Goal: Information Seeking & Learning: Understand process/instructions

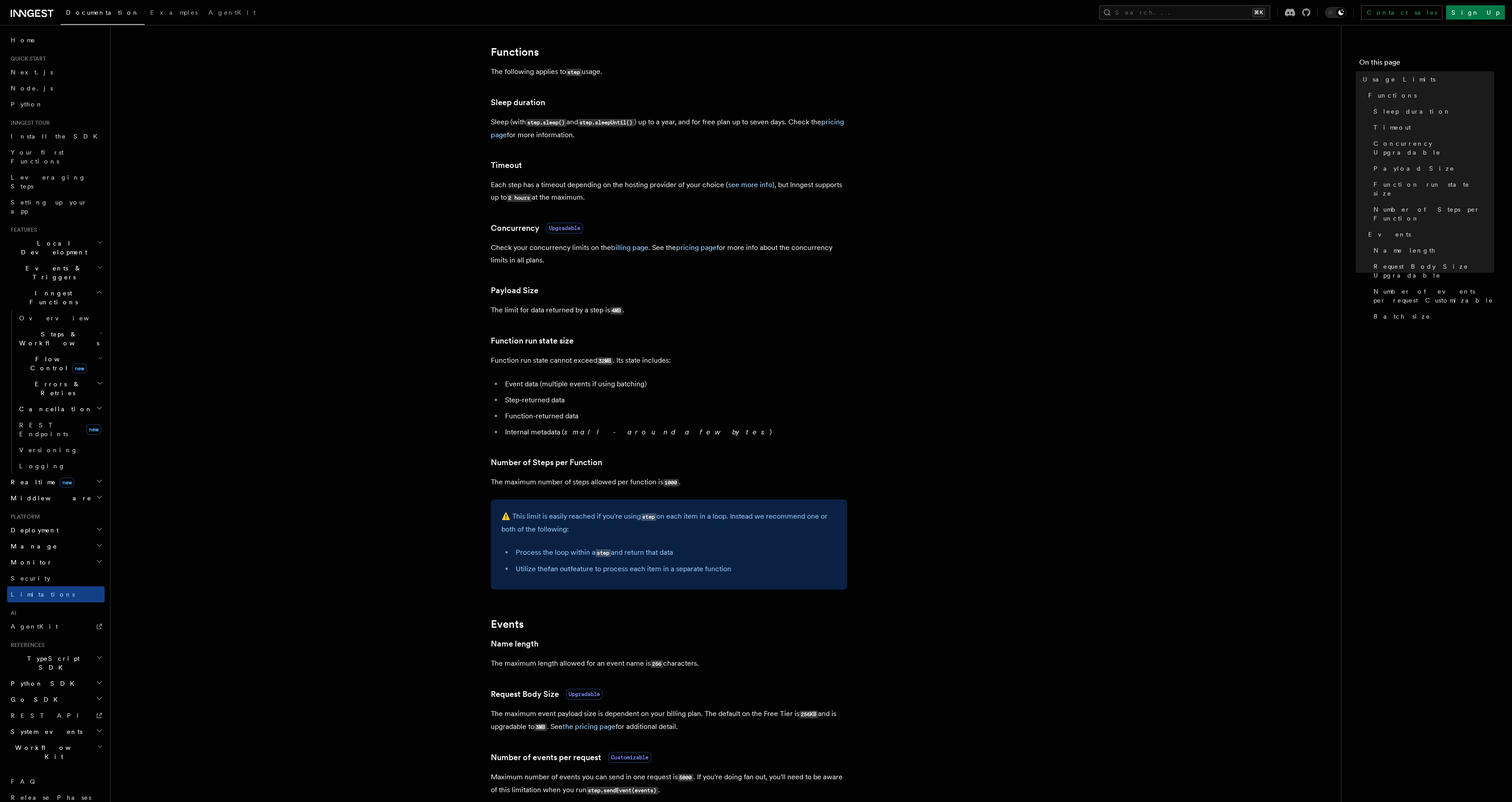
click at [48, 264] on span "Events & Triggers" at bounding box center [51, 273] width 90 height 17
click at [30, 466] on span "Background jobs" at bounding box center [50, 474] width 63 height 17
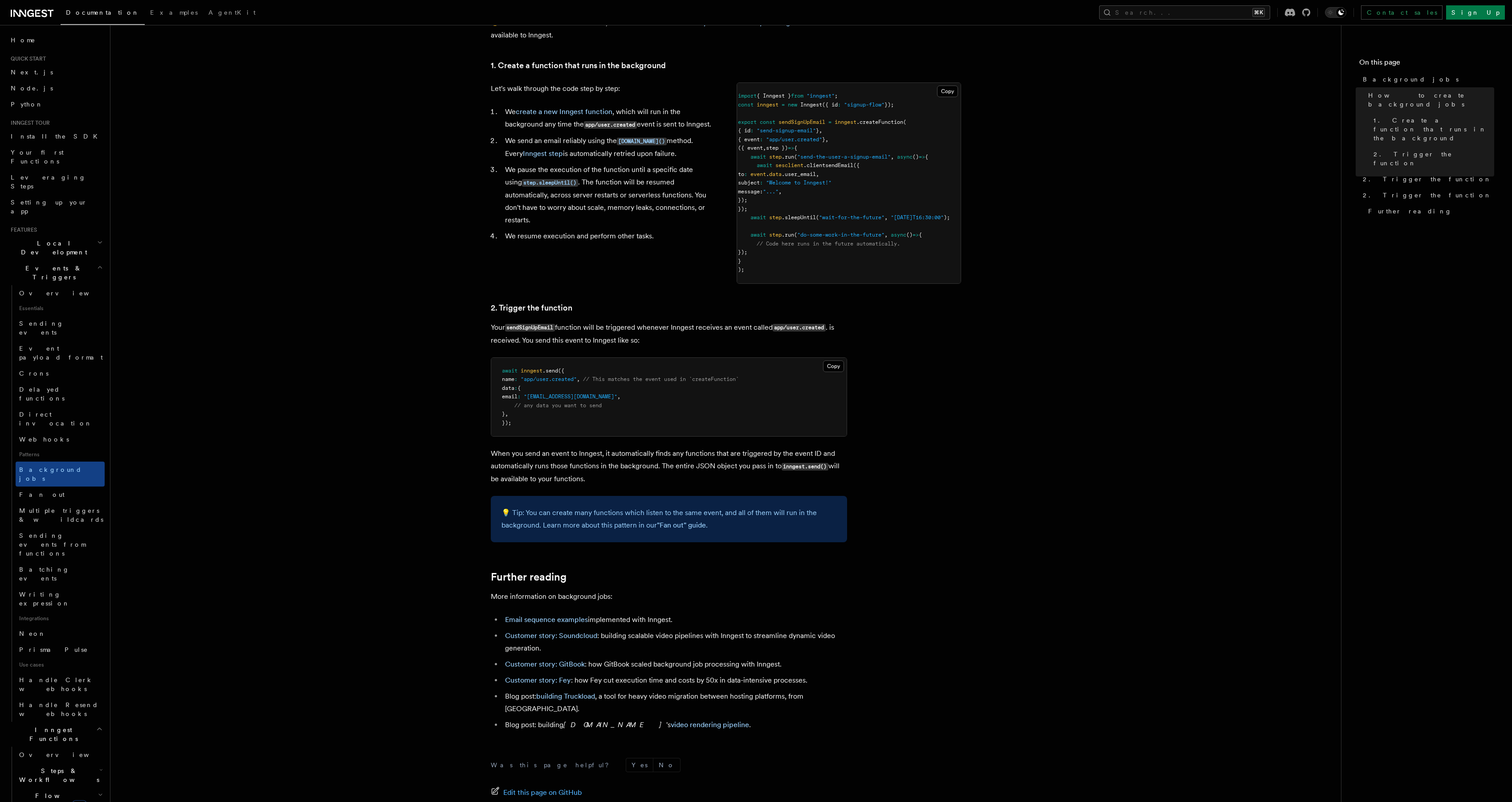
scroll to position [405, 0]
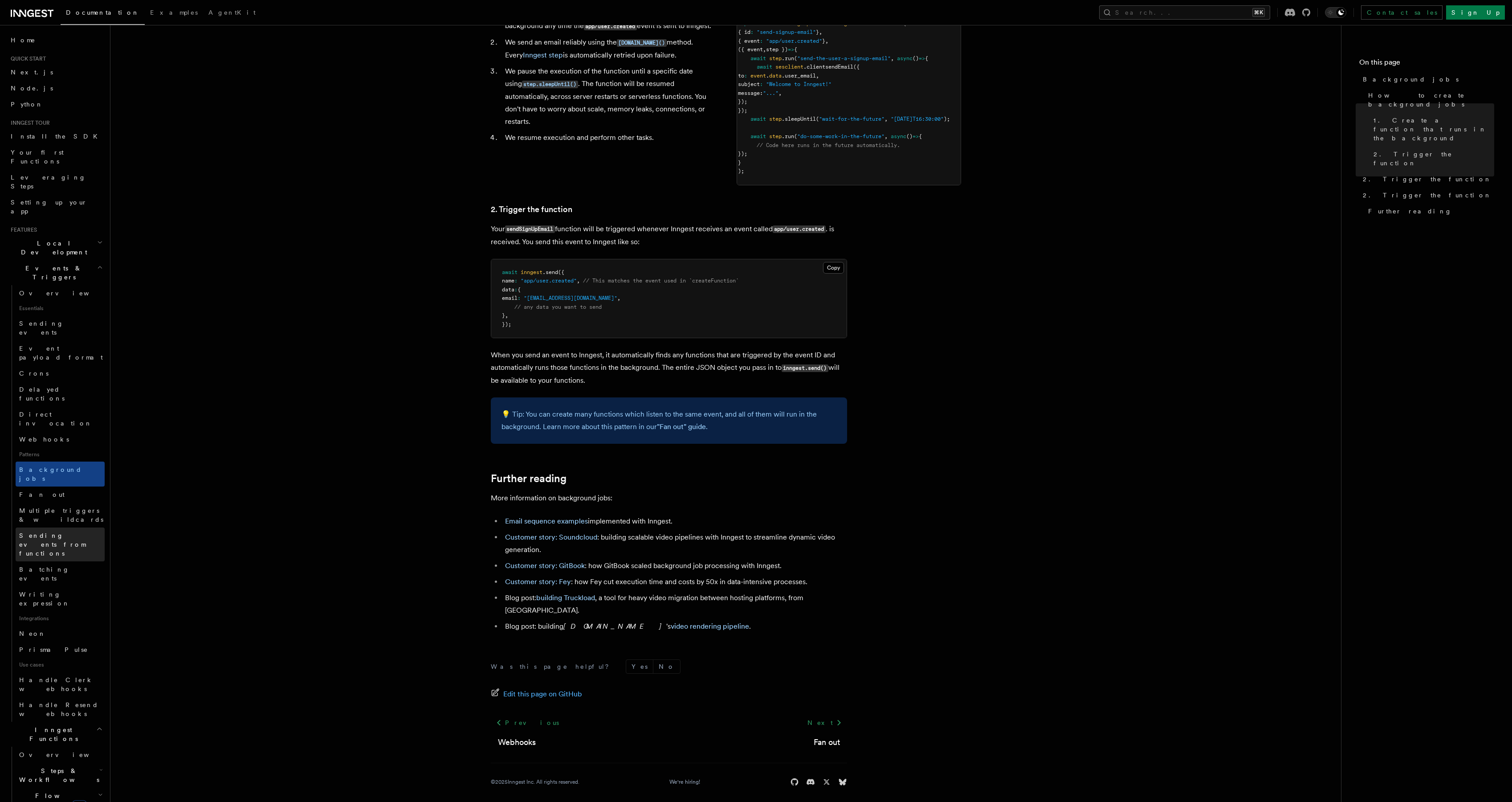
click at [66, 531] on span "Sending events from functions" at bounding box center [62, 545] width 85 height 27
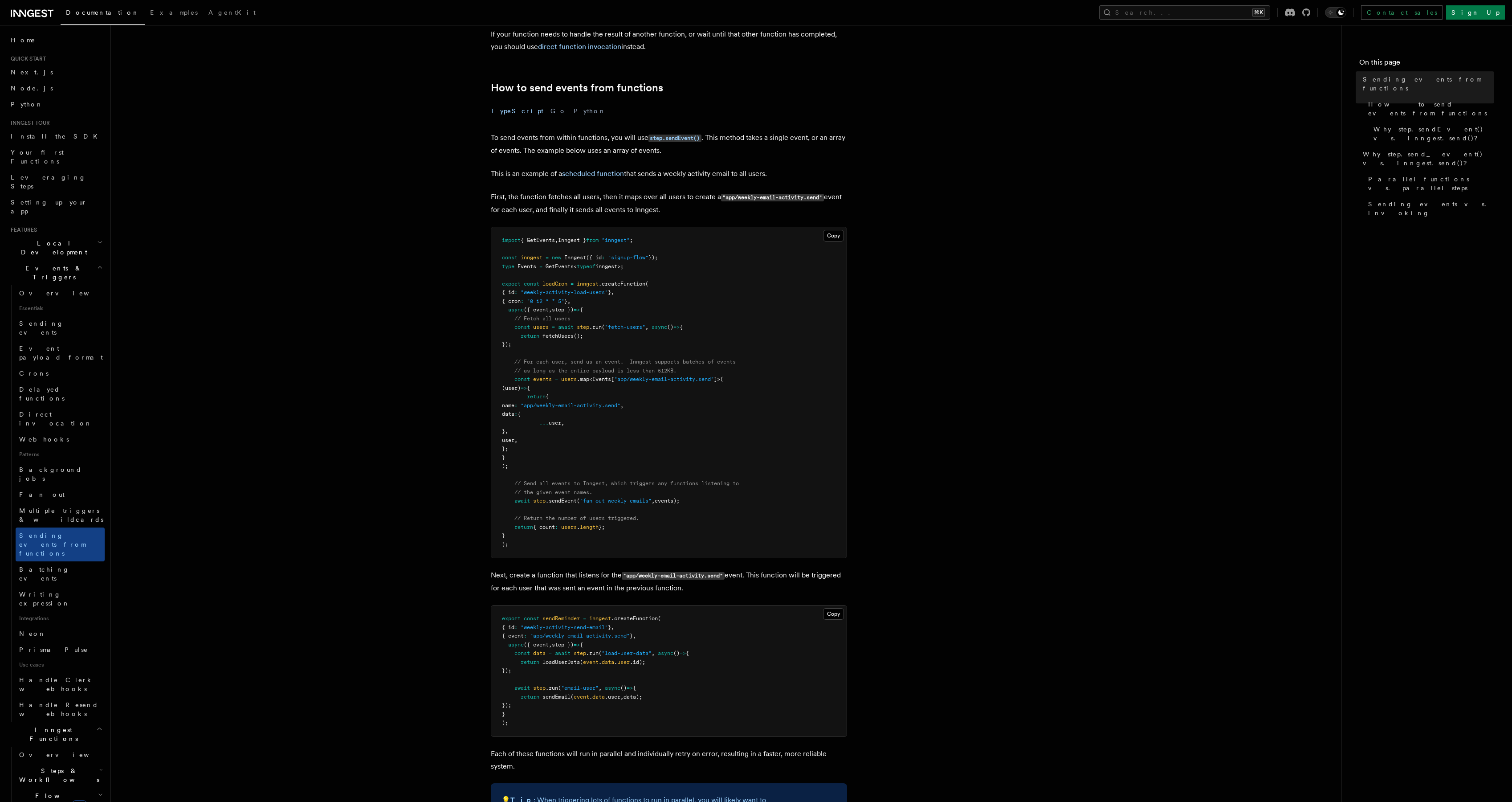
scroll to position [217, 0]
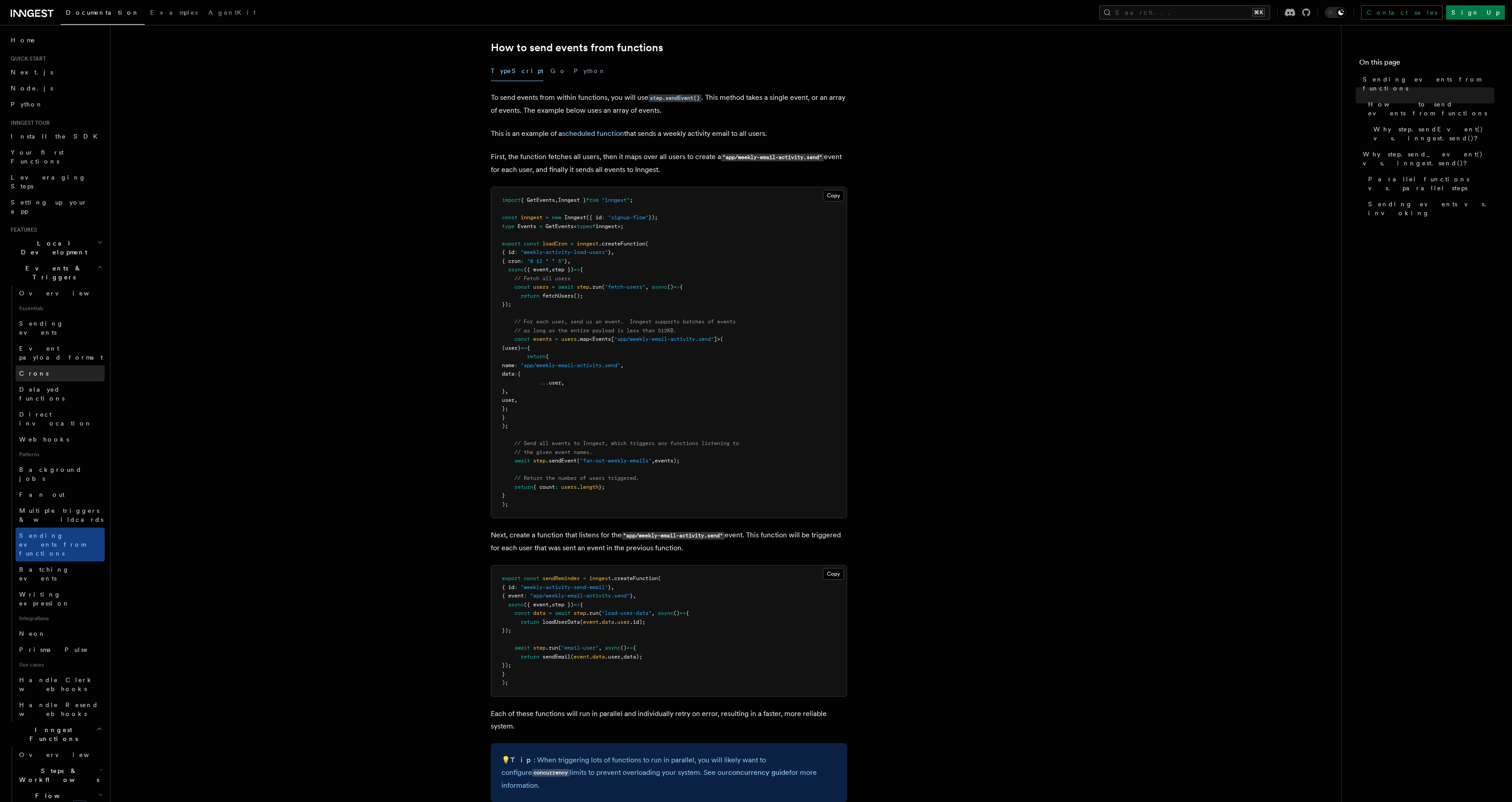
click at [33, 370] on span "Crons" at bounding box center [34, 373] width 29 height 7
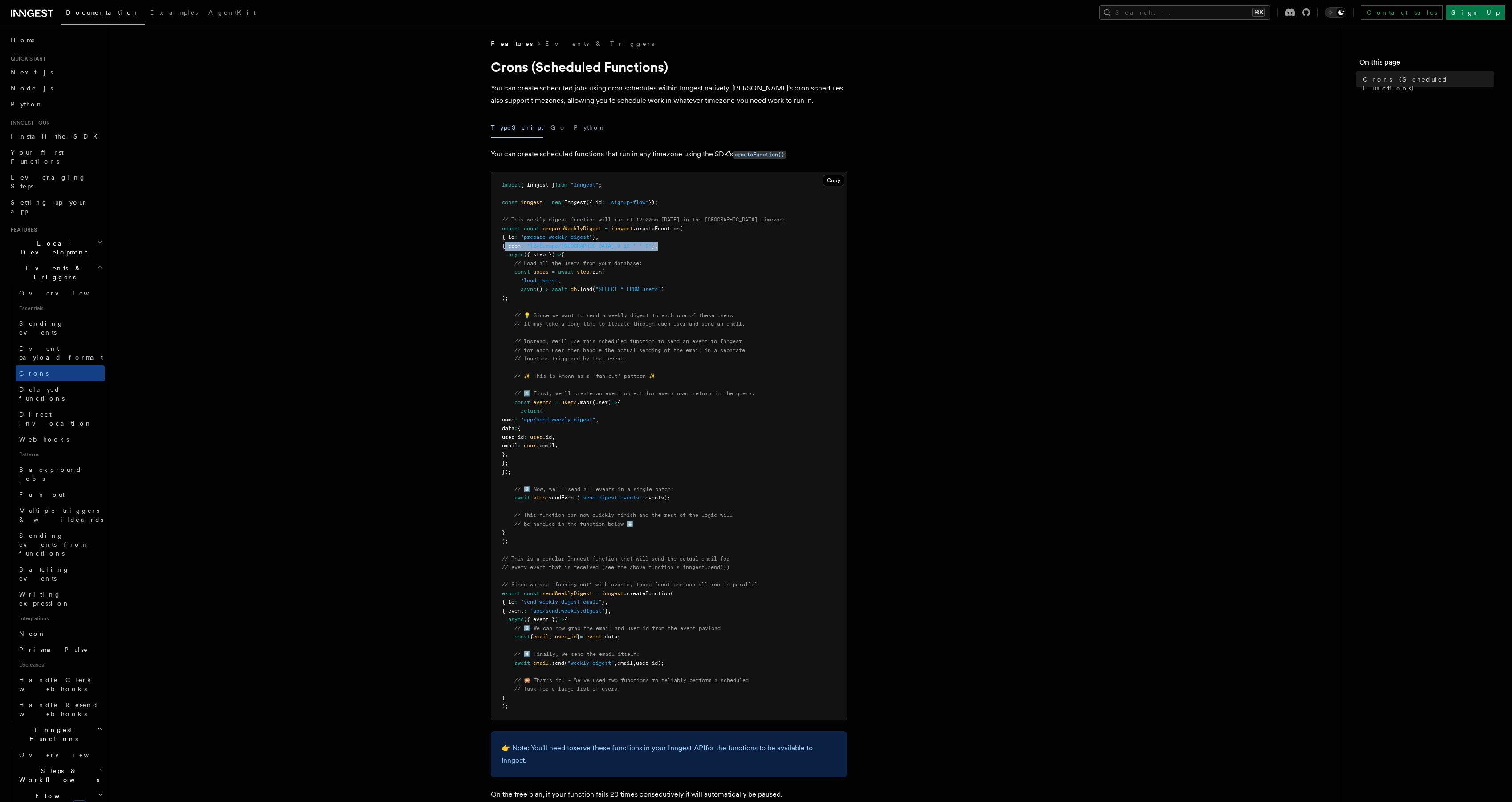
copy span "{ cron : "TZ=Europe/[GEOGRAPHIC_DATA] 0 12 * * 5" } ,"
drag, startPoint x: 640, startPoint y: 246, endPoint x: 506, endPoint y: 248, distance: 134.0
click at [506, 248] on pre "import { Inngest } from "inngest" ; const inngest = new Inngest ({ id : "signup…" at bounding box center [669, 446] width 355 height 548
click at [710, 285] on pre "import { Inngest } from "inngest" ; const inngest = new Inngest ({ id : "signup…" at bounding box center [669, 446] width 355 height 548
